Goal: Task Accomplishment & Management: Manage account settings

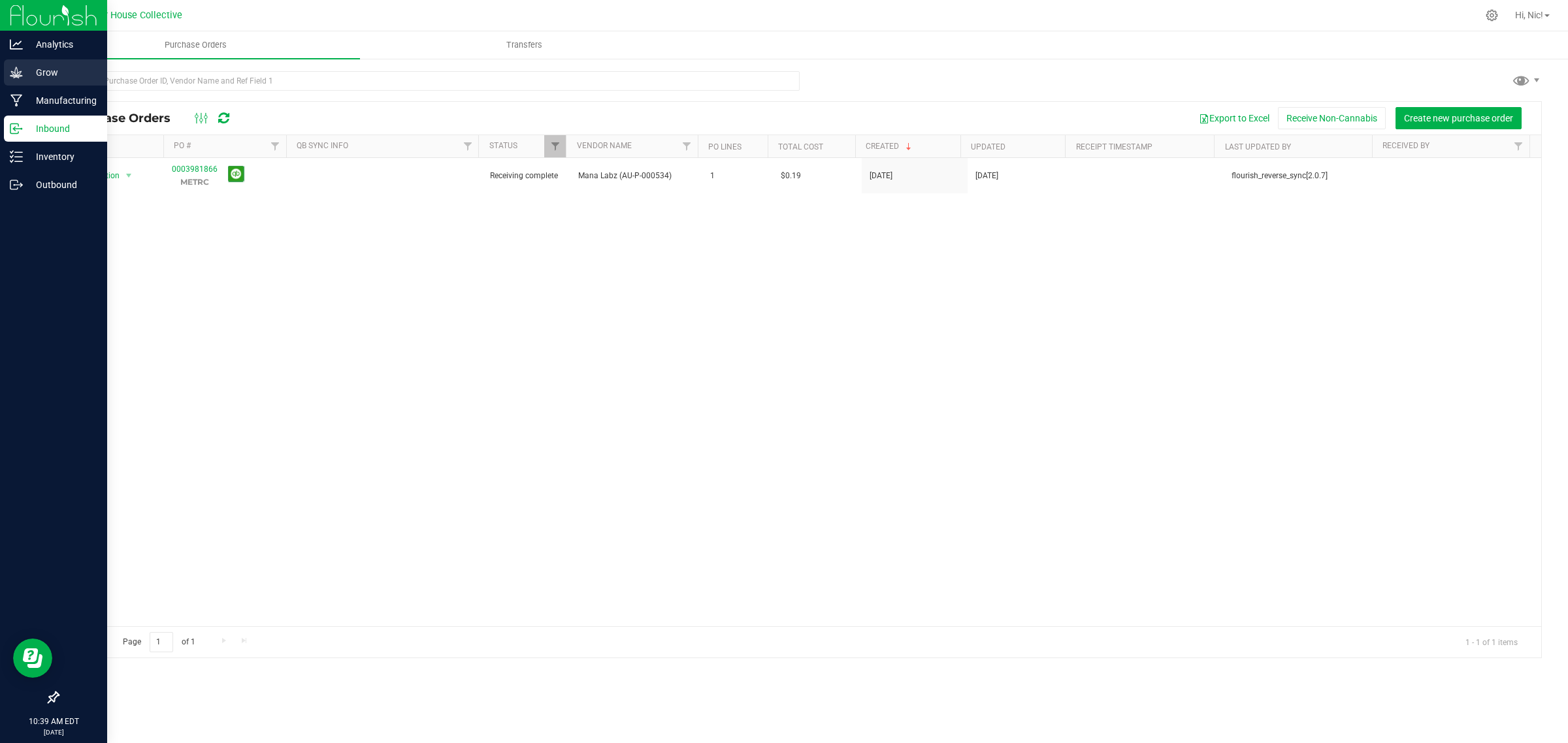
click at [53, 80] on p "Grow" at bounding box center [62, 72] width 78 height 16
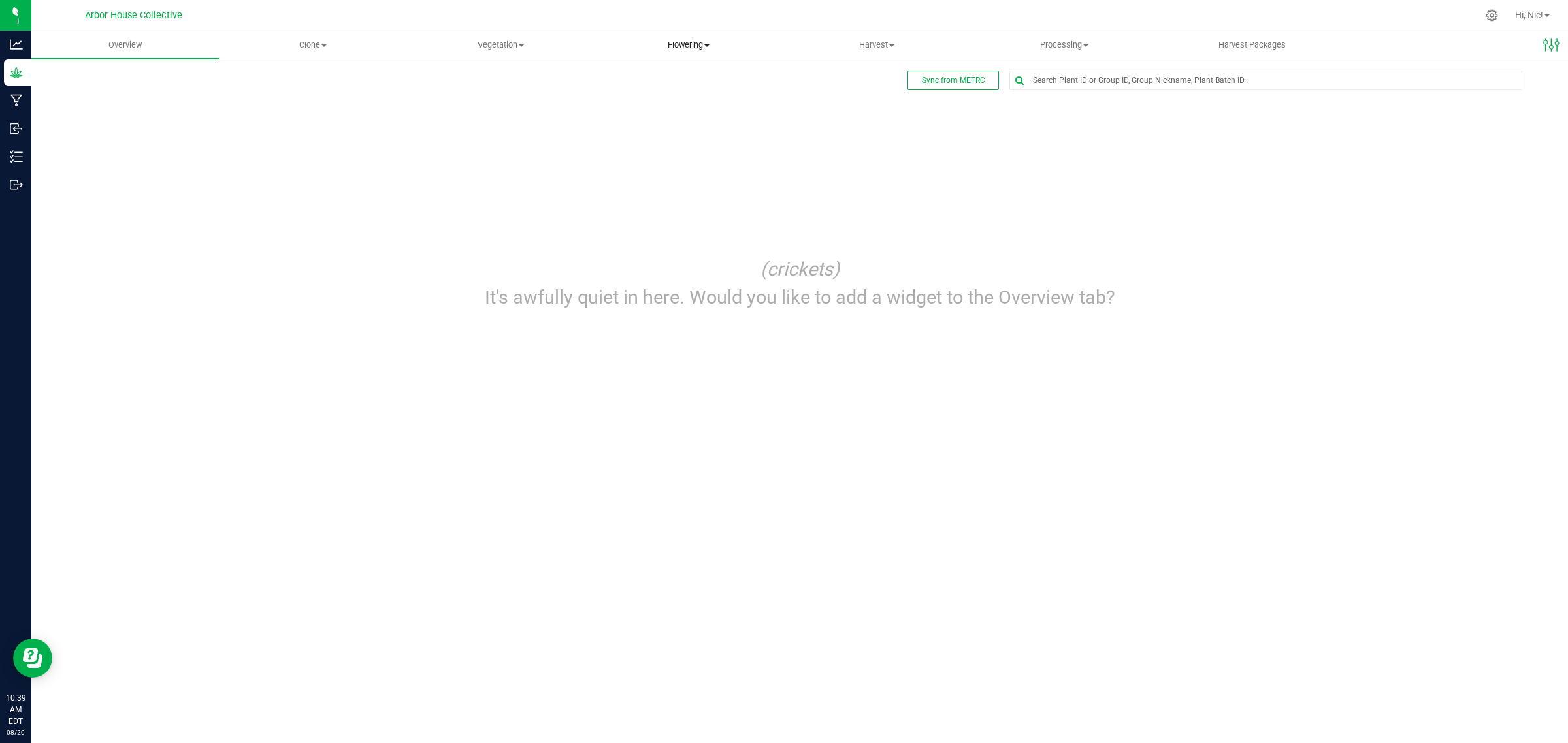
click at [706, 47] on span "Flowering" at bounding box center [688, 45] width 186 height 11
click at [668, 93] on span "Flowering groups" at bounding box center [648, 94] width 108 height 11
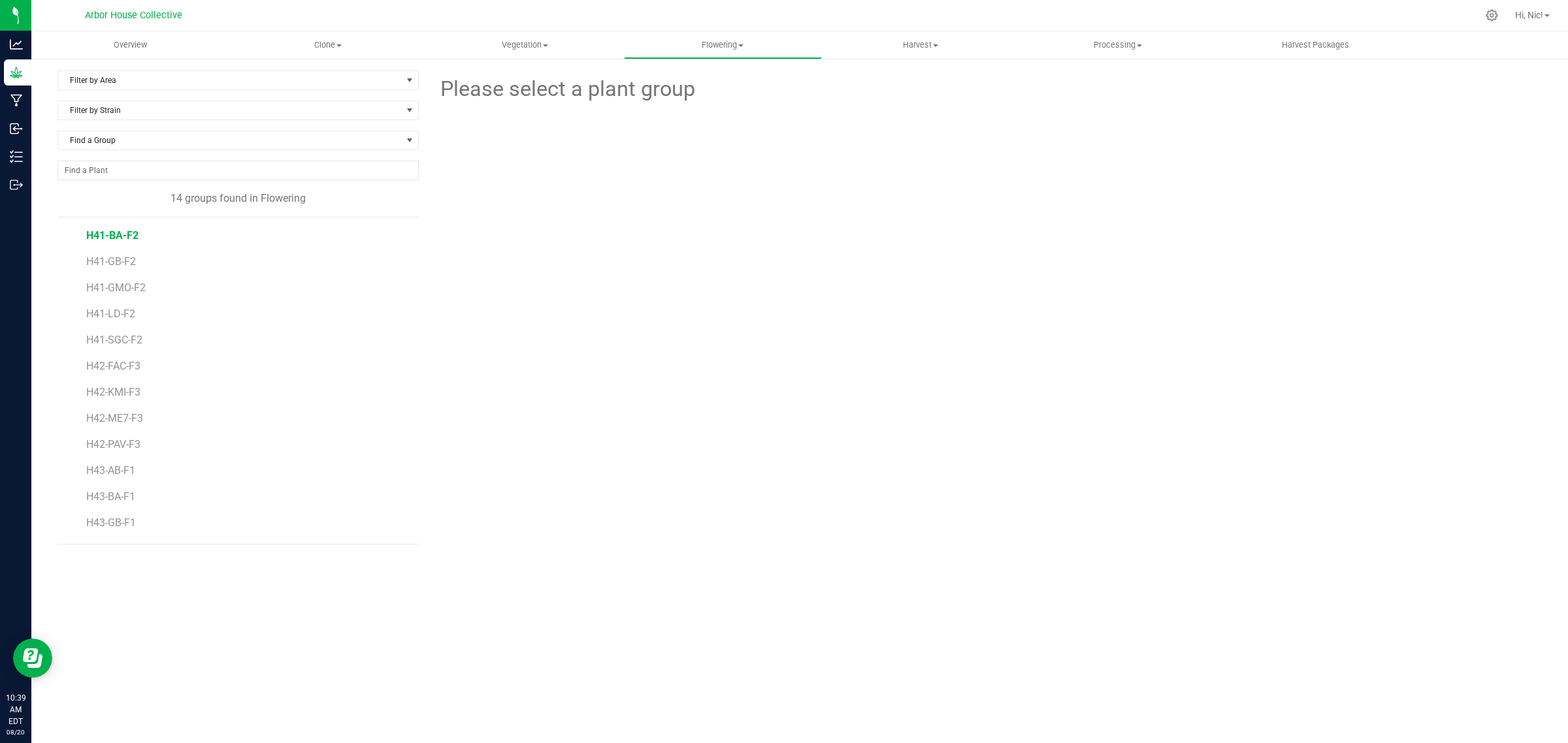
click at [122, 239] on span "H41-BA-F2" at bounding box center [112, 235] width 52 height 12
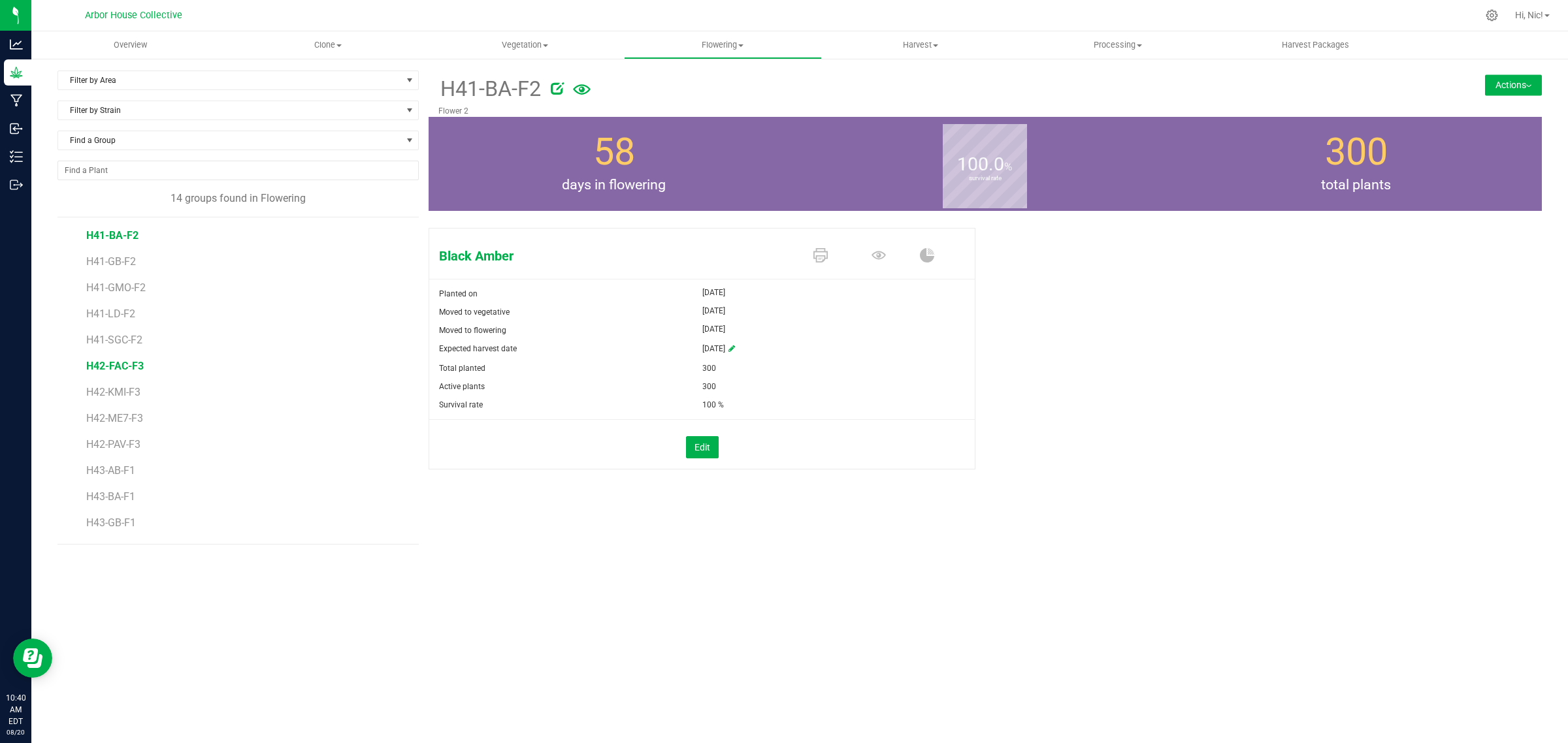
click at [131, 369] on span "H42-FAC-F3" at bounding box center [115, 365] width 57 height 12
click at [735, 350] on icon at bounding box center [731, 348] width 6 height 8
click at [781, 351] on span "select" at bounding box center [778, 349] width 11 height 11
click at [784, 442] on link "11" at bounding box center [790, 441] width 19 height 20
click at [757, 491] on div "Facade Planted on Mar 17, 2025 Moved to vegetative Apr 15, 2025 Moved to flower…" at bounding box center [985, 363] width 1113 height 279
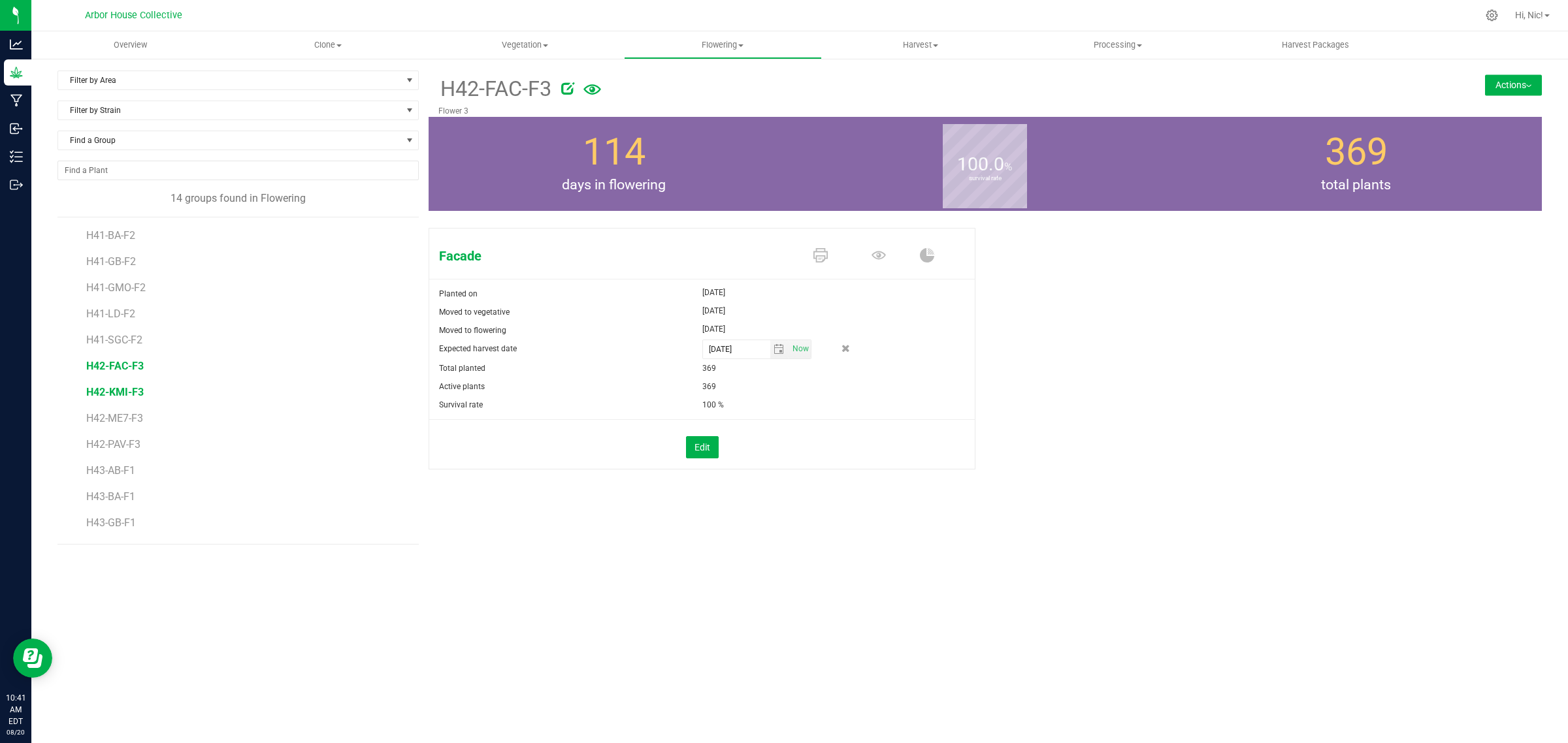
click at [122, 389] on span "H42-KMI-F3" at bounding box center [115, 392] width 57 height 12
click at [122, 366] on span "H42-FAC-F3" at bounding box center [115, 365] width 57 height 12
click at [709, 452] on button "Edit" at bounding box center [702, 447] width 33 height 22
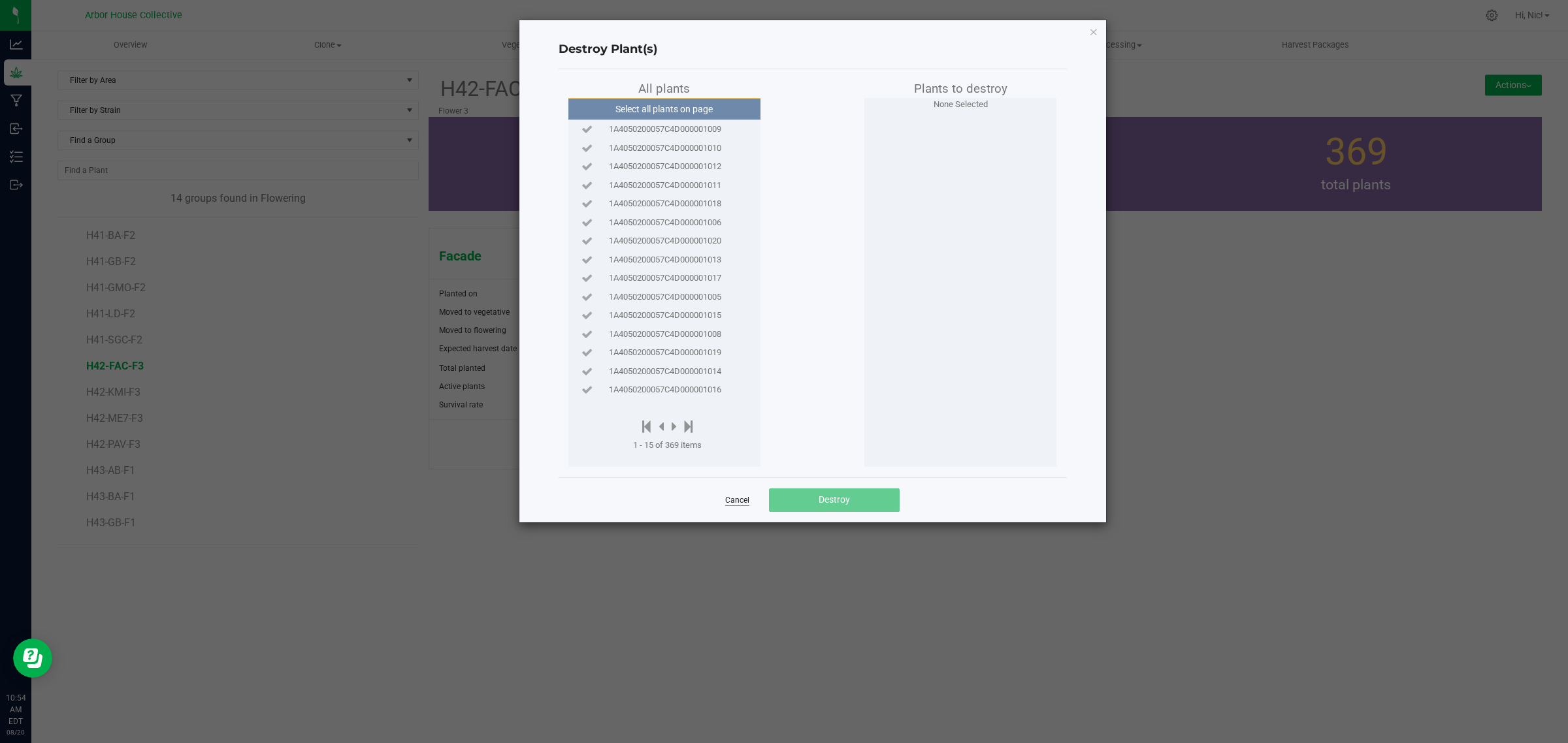
click at [735, 503] on link "Cancel" at bounding box center [737, 500] width 24 height 11
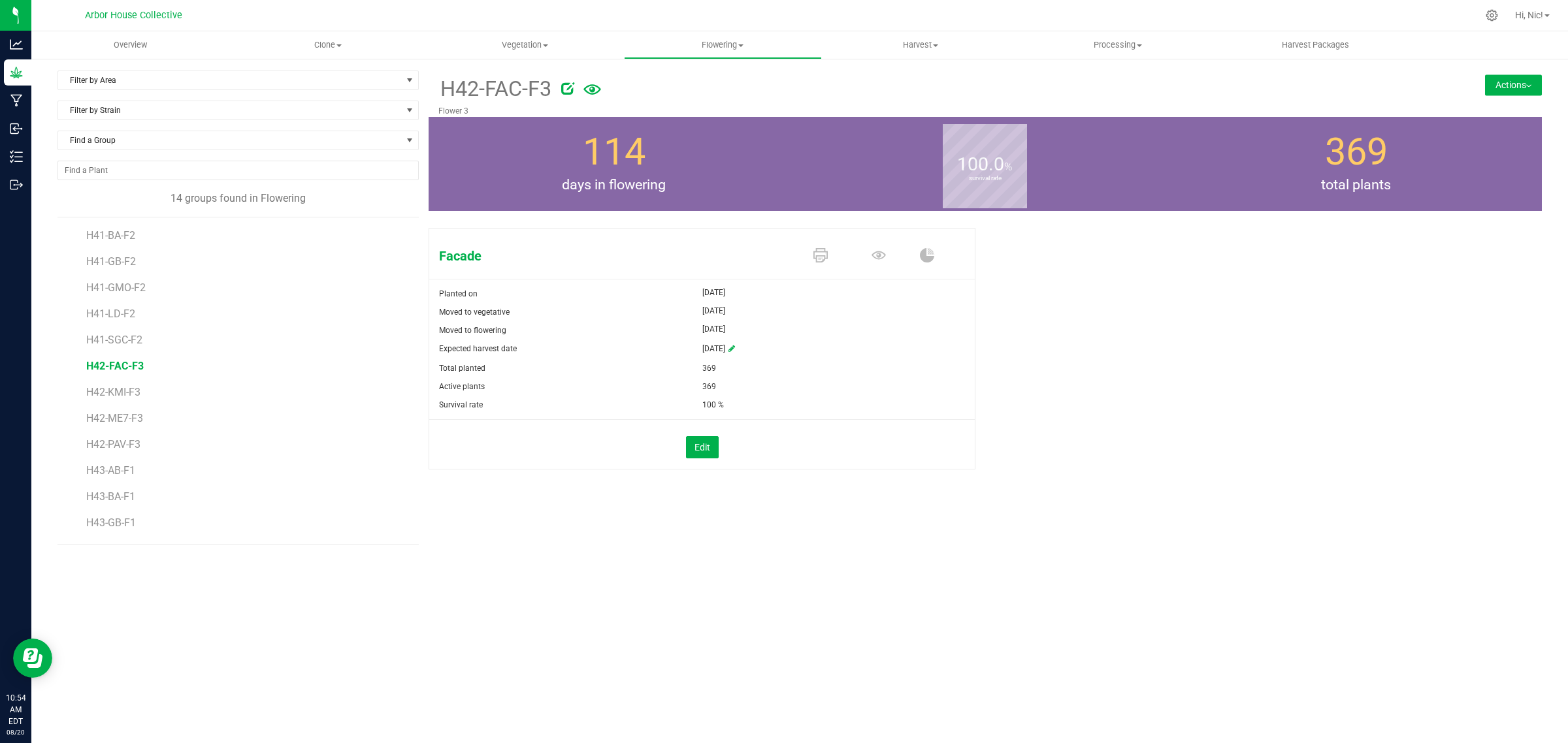
click at [1521, 86] on button "Actions" at bounding box center [1513, 85] width 57 height 21
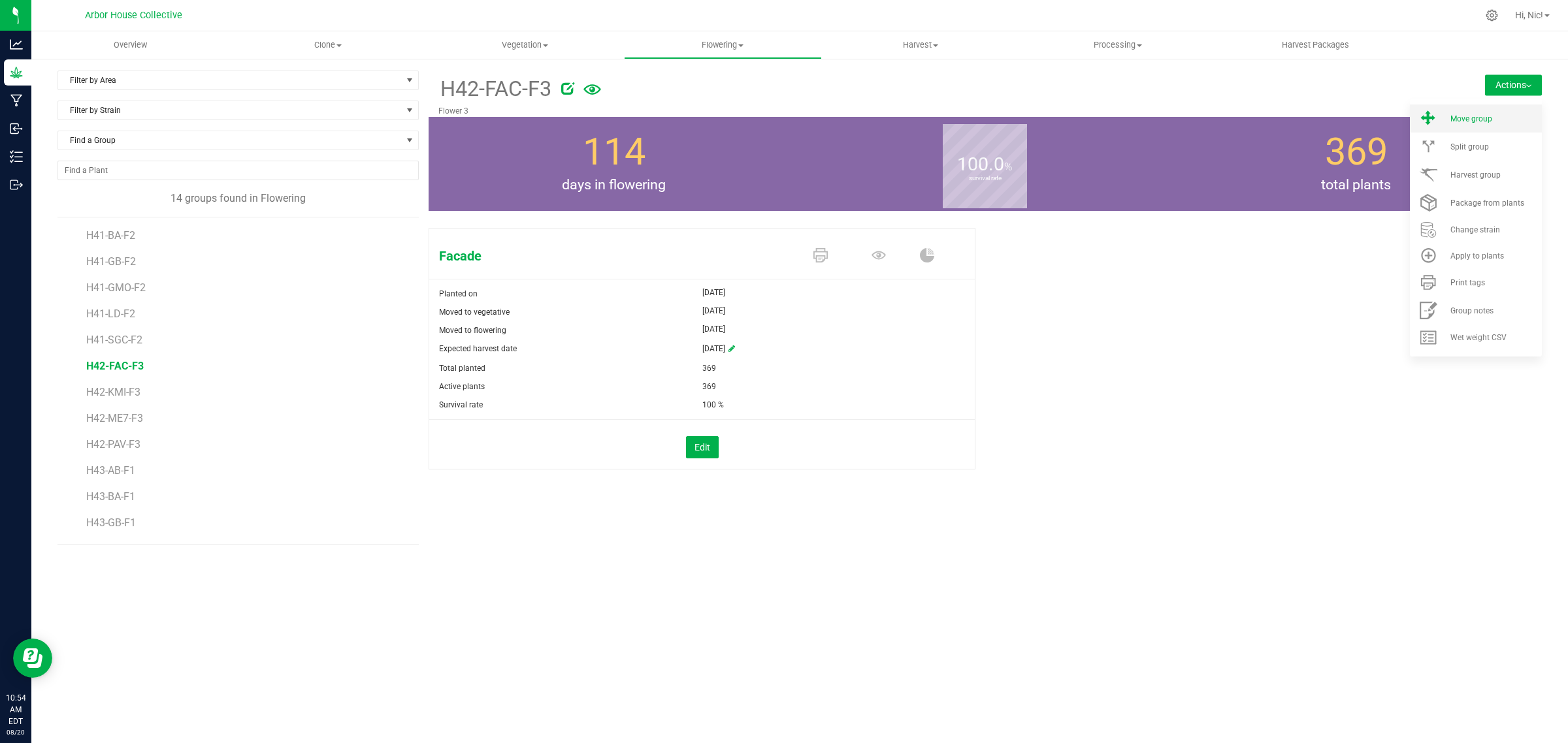
click at [1496, 120] on div "Move group" at bounding box center [1494, 119] width 89 height 9
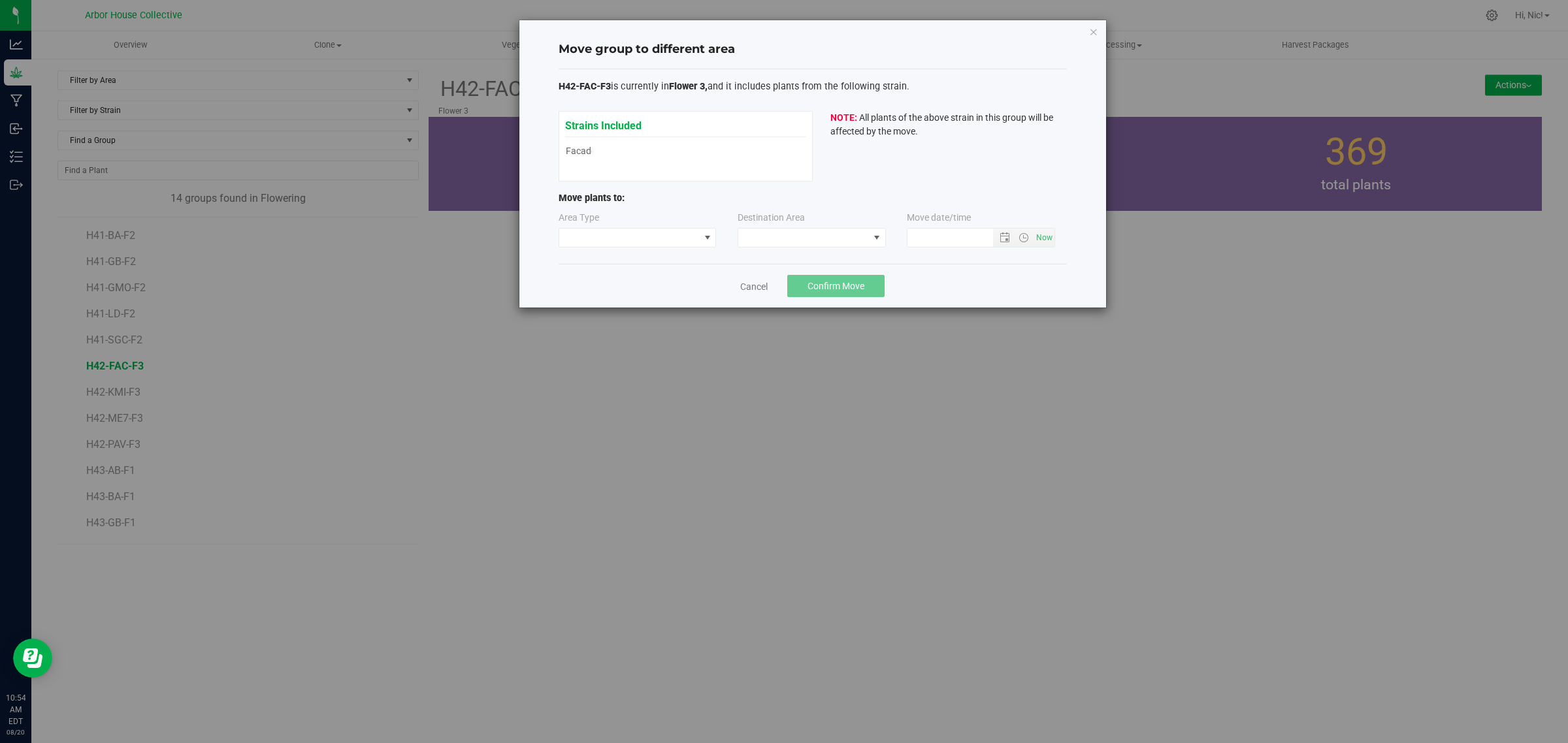
type input "[DATE] 10:54 AM"
click at [634, 239] on span at bounding box center [629, 238] width 140 height 19
click at [622, 262] on li "Vegetative" at bounding box center [637, 262] width 157 height 22
click at [781, 241] on span at bounding box center [803, 238] width 130 height 19
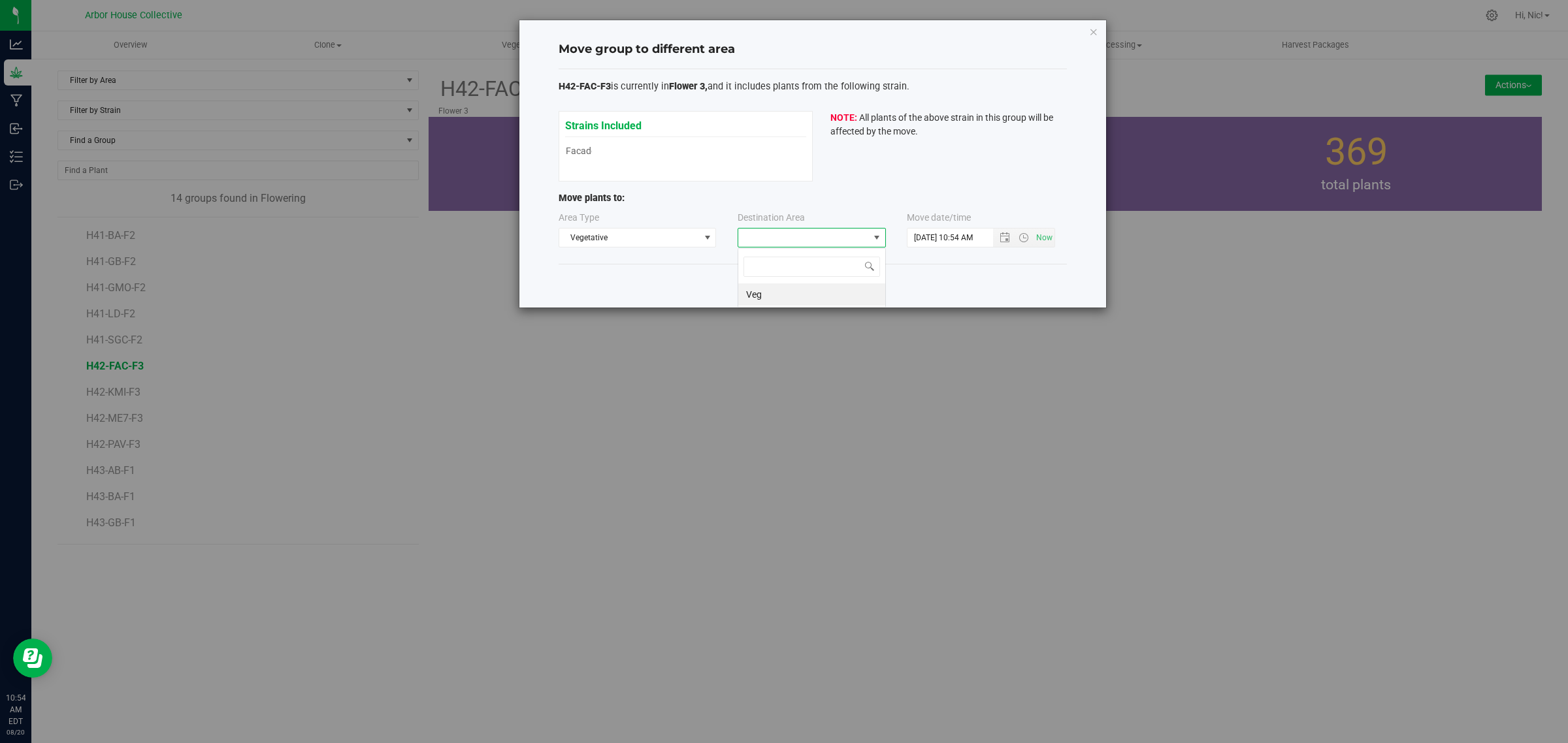
scroll to position [20, 148]
click at [775, 294] on li "Veg" at bounding box center [811, 294] width 147 height 22
click at [762, 286] on link "Cancel" at bounding box center [754, 287] width 27 height 13
